Goal: Information Seeking & Learning: Learn about a topic

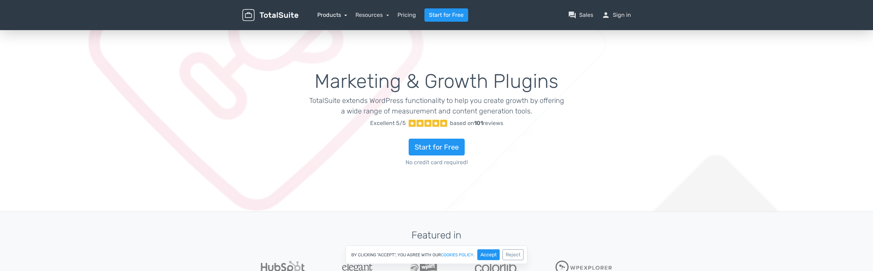
click at [332, 15] on link "Products" at bounding box center [332, 15] width 30 height 7
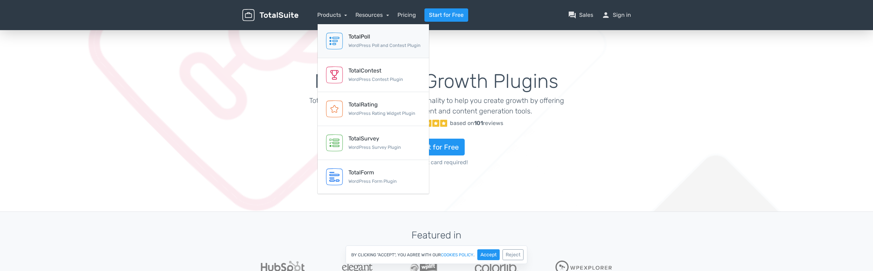
click at [357, 39] on div "TotalPoll" at bounding box center [384, 37] width 72 height 8
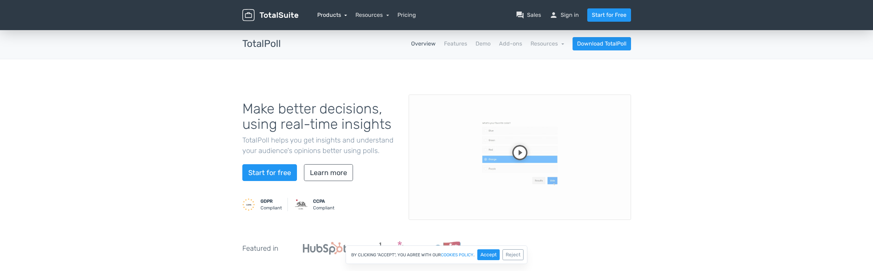
click at [325, 12] on link "Products" at bounding box center [332, 15] width 30 height 7
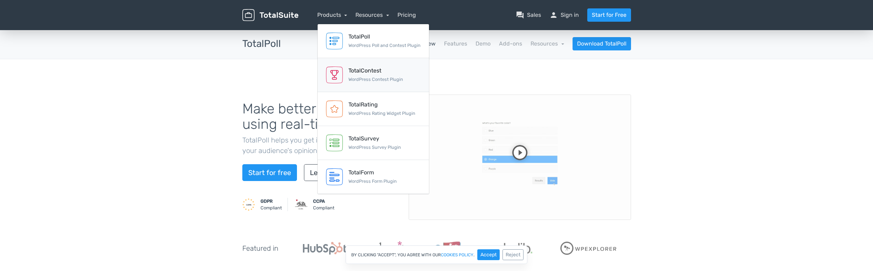
click at [377, 70] on div "TotalContest" at bounding box center [375, 71] width 55 height 8
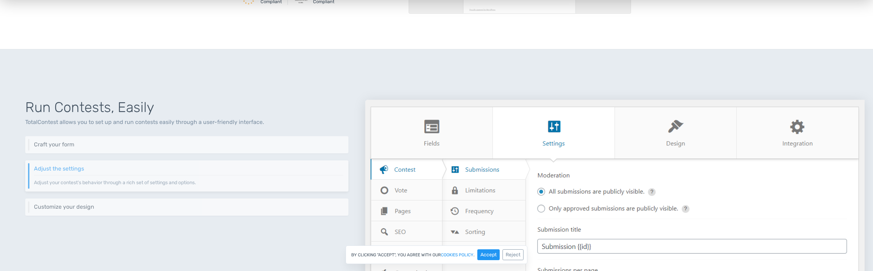
scroll to position [210, 0]
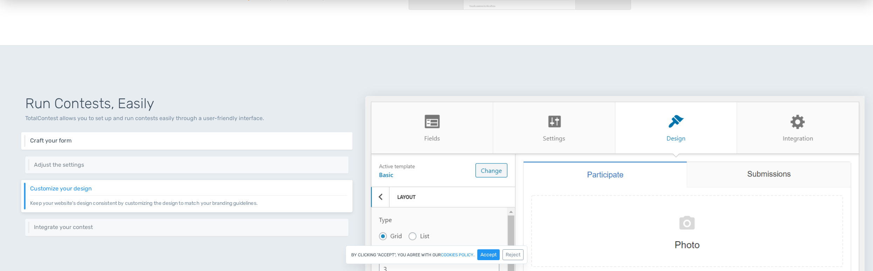
click at [203, 139] on h6 "Craft your form" at bounding box center [188, 141] width 317 height 6
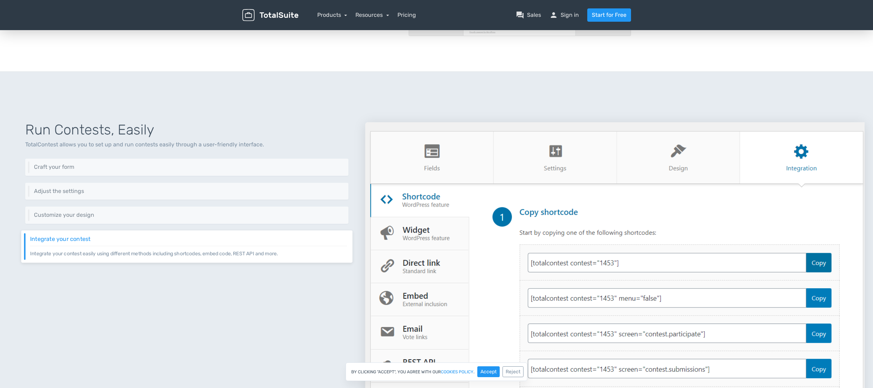
scroll to position [175, 0]
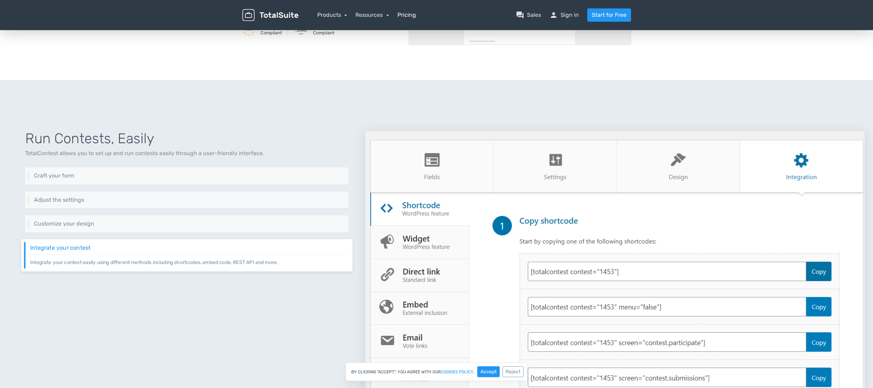
click at [411, 14] on link "Pricing" at bounding box center [406, 15] width 19 height 8
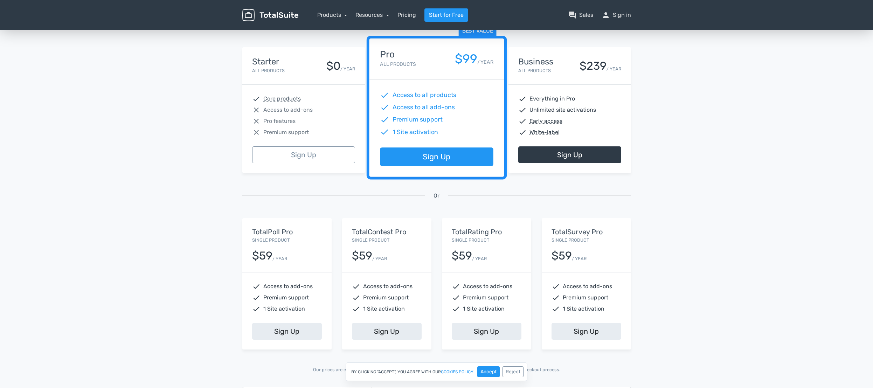
scroll to position [140, 0]
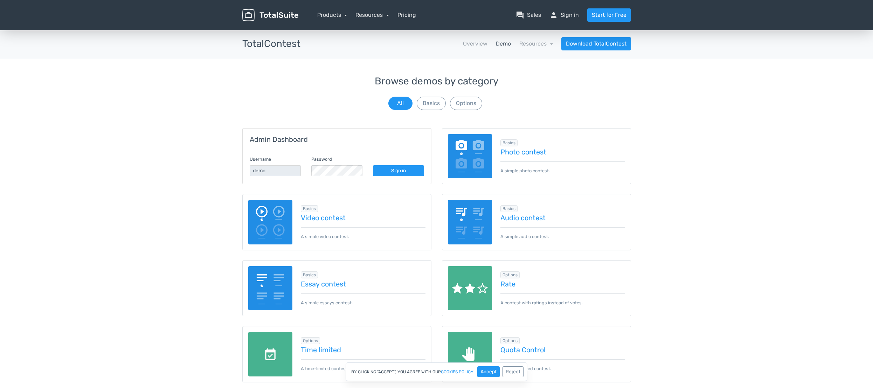
click at [277, 228] on img at bounding box center [270, 222] width 44 height 44
click at [517, 152] on link "Photo contest" at bounding box center [562, 152] width 125 height 8
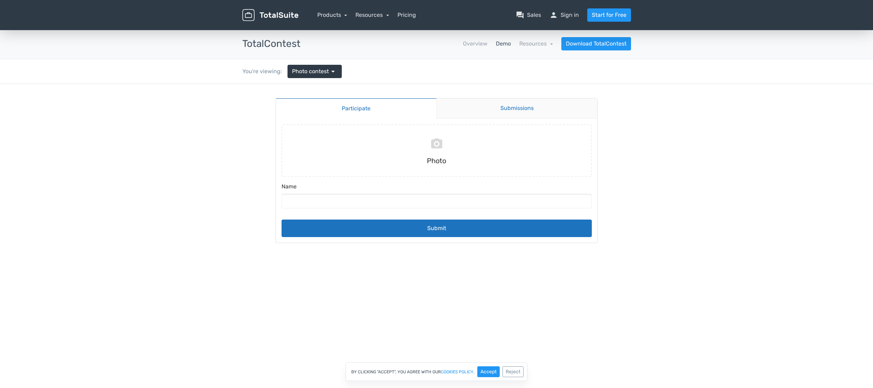
click at [508, 109] on link "Submissions" at bounding box center [516, 108] width 161 height 20
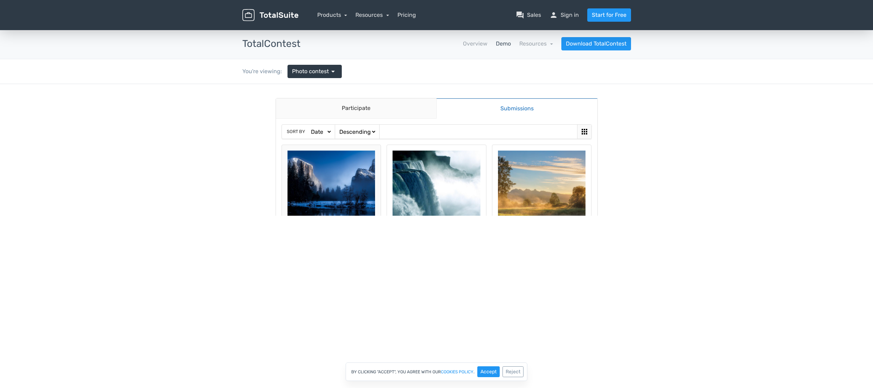
click at [342, 188] on img at bounding box center [331, 195] width 88 height 88
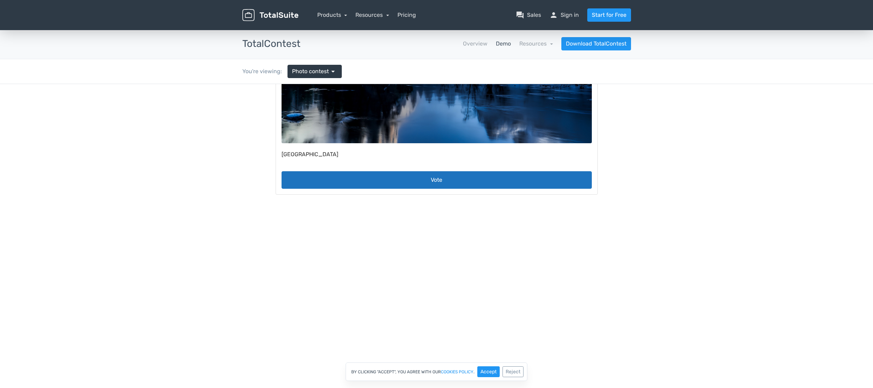
scroll to position [162, 0]
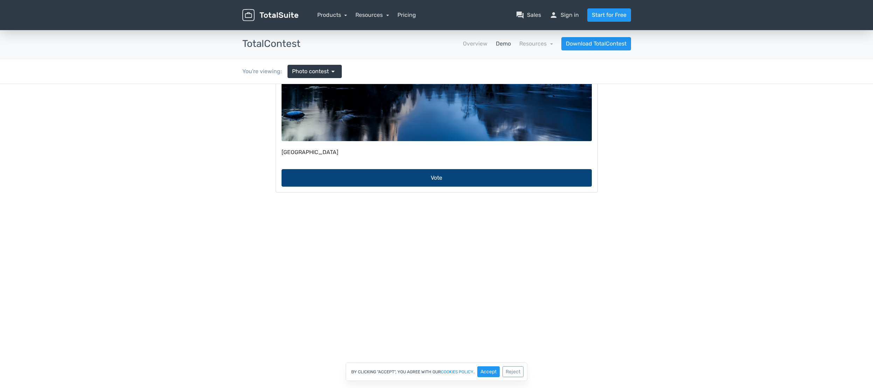
click at [434, 176] on button "Vote" at bounding box center [436, 178] width 310 height 18
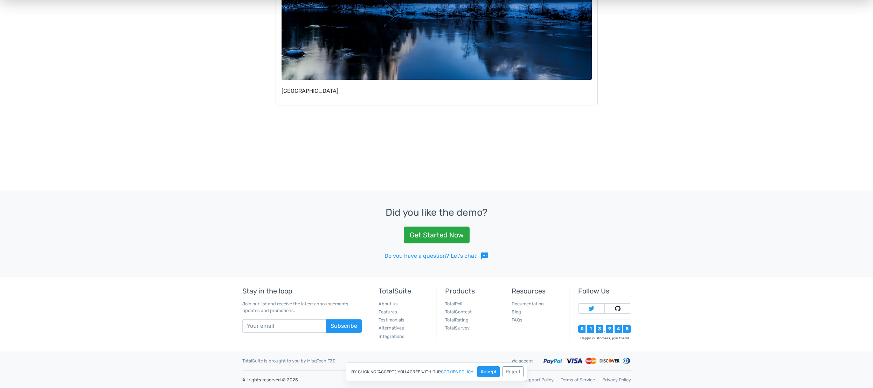
scroll to position [282, 0]
